Goal: Check status: Check status

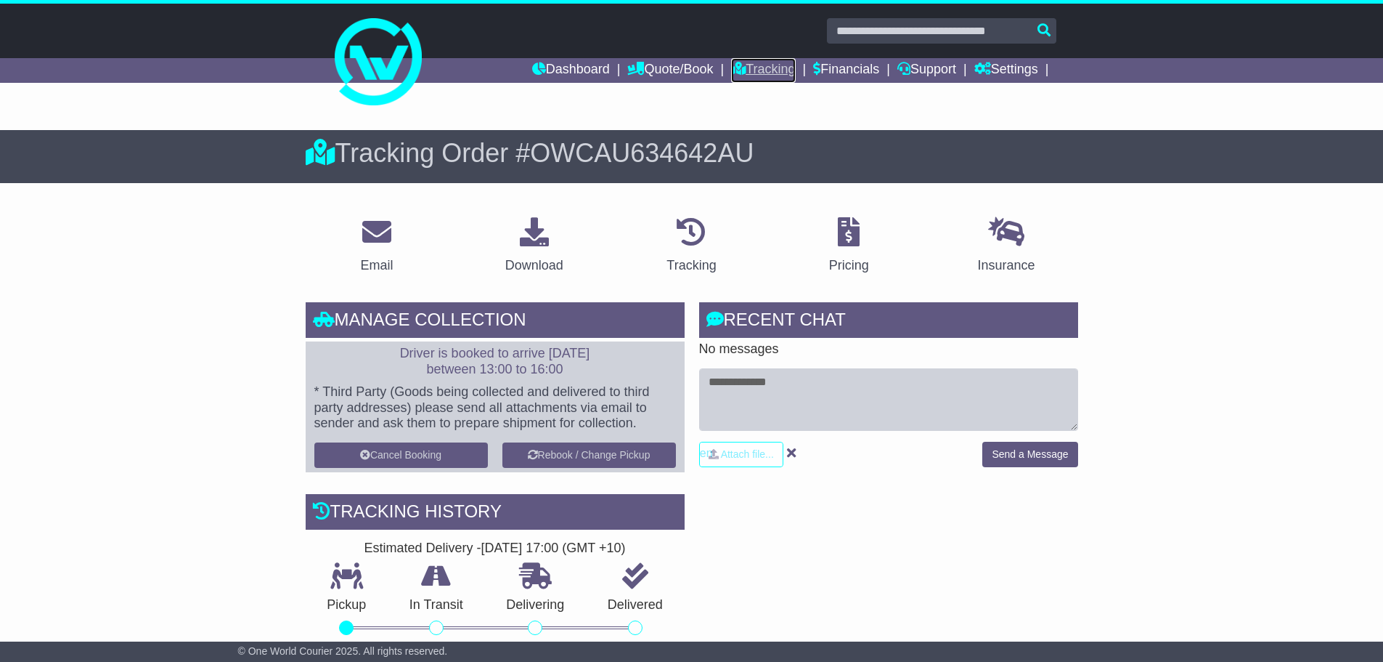
click at [735, 70] on link "Tracking" at bounding box center [763, 70] width 64 height 25
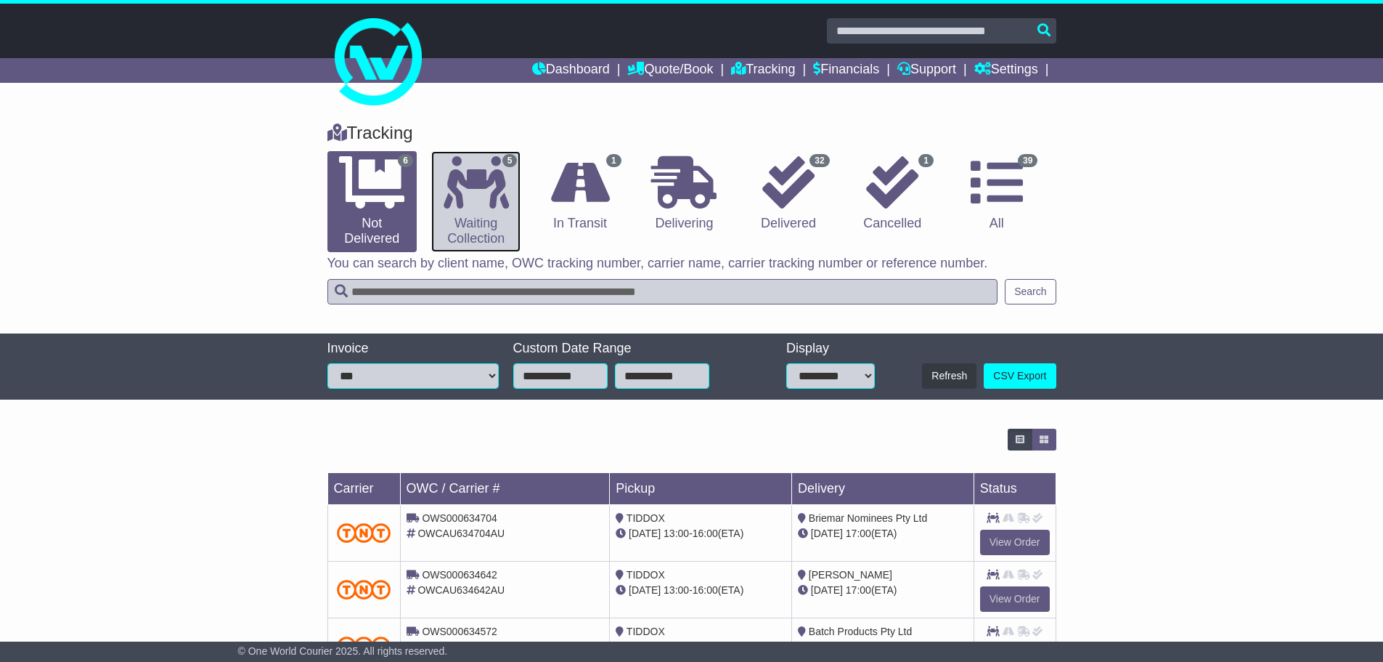
click at [485, 190] on icon at bounding box center [476, 182] width 65 height 52
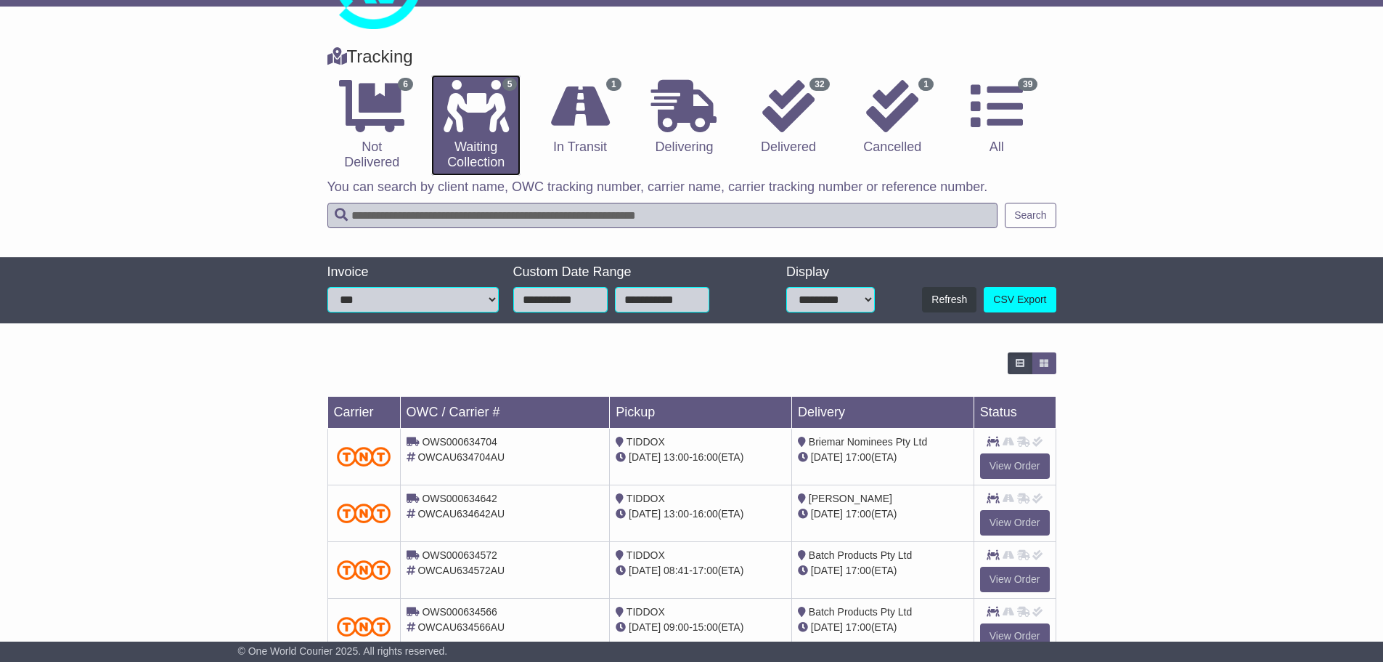
scroll to position [145, 0]
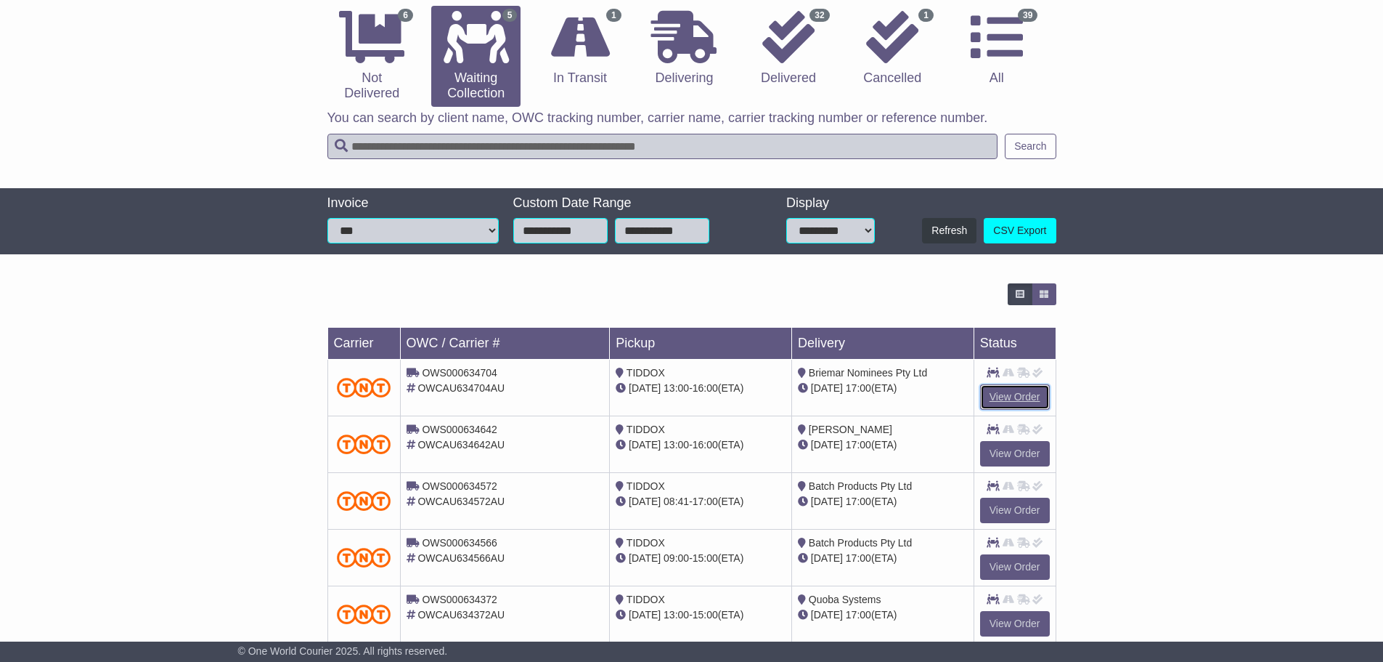
click at [1010, 393] on link "View Order" at bounding box center [1015, 396] width 70 height 25
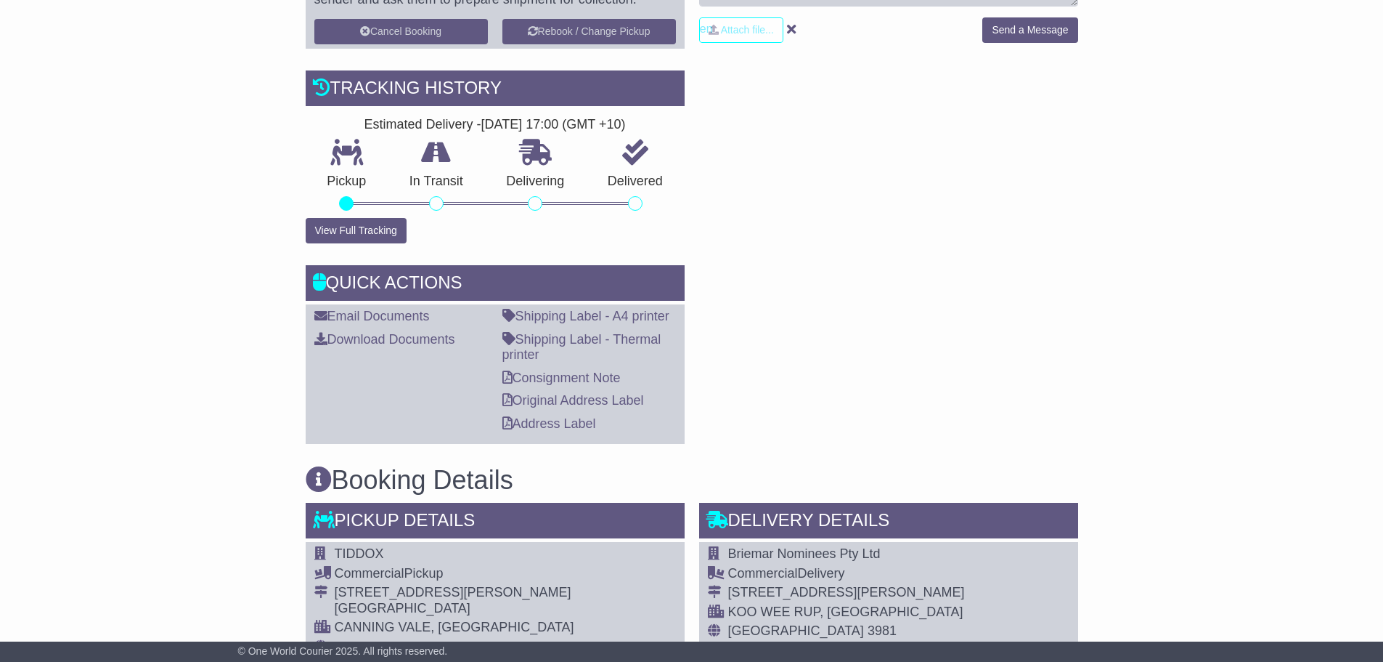
scroll to position [581, 0]
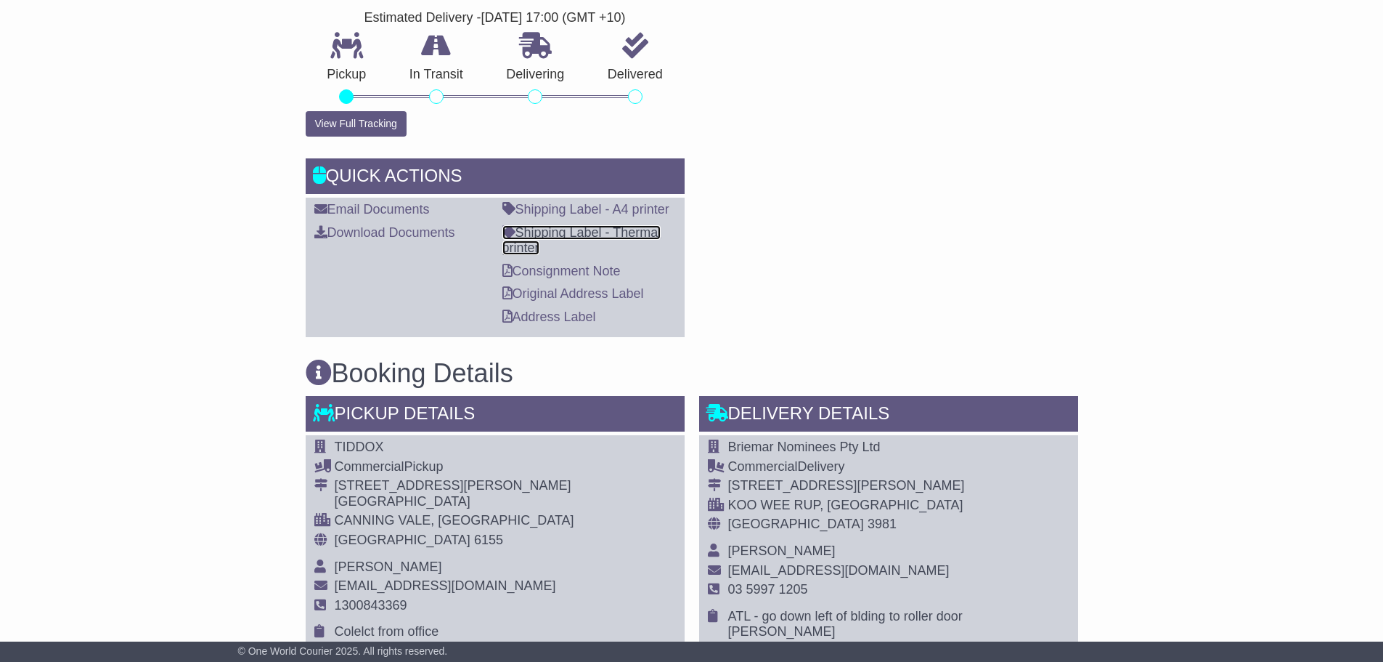
click at [573, 235] on link "Shipping Label - Thermal printer" at bounding box center [582, 240] width 159 height 30
click at [570, 273] on link "Consignment Note" at bounding box center [562, 271] width 118 height 15
